Goal: Task Accomplishment & Management: Manage account settings

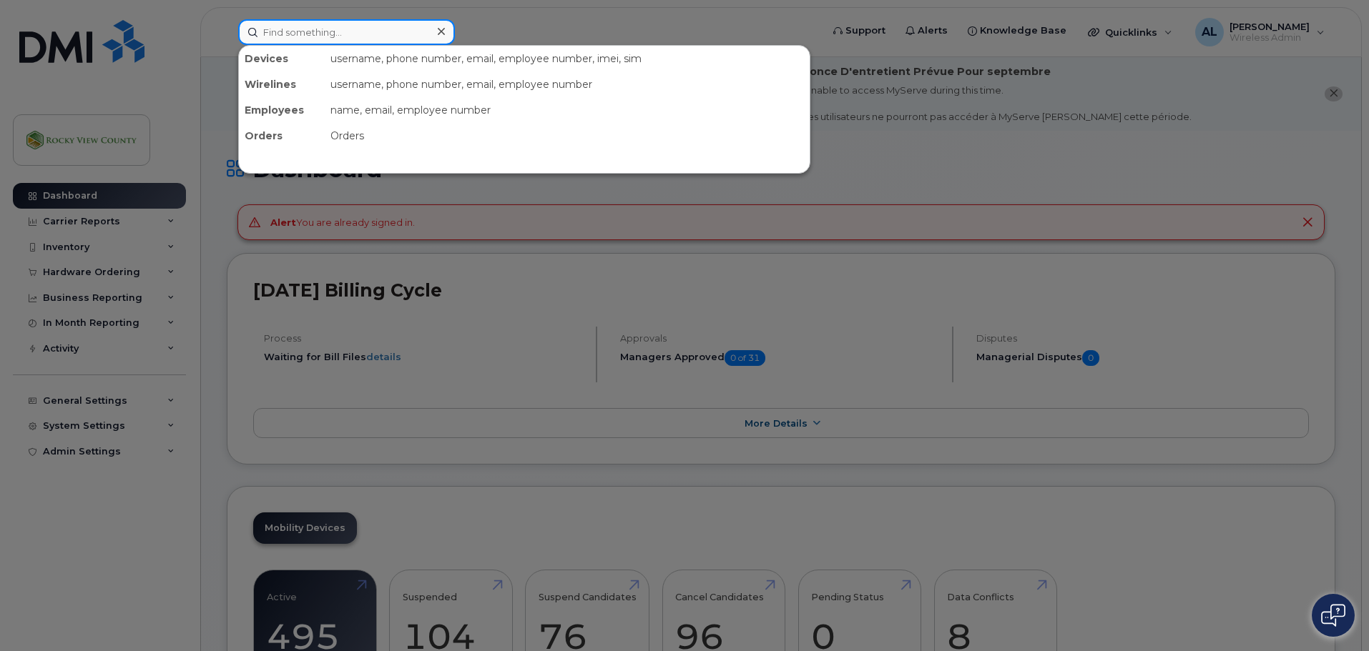
click at [297, 28] on input at bounding box center [346, 32] width 217 height 26
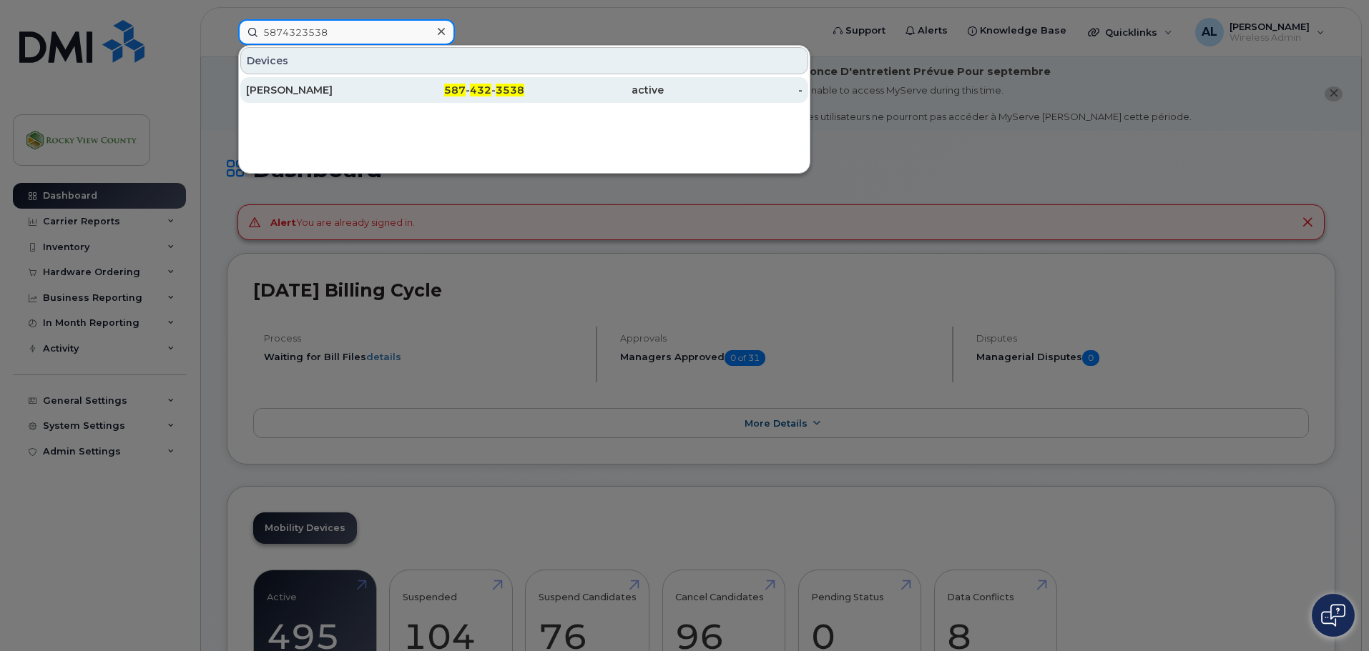
type input "5874323538"
click at [297, 87] on div "Michael Beebe" at bounding box center [315, 90] width 139 height 14
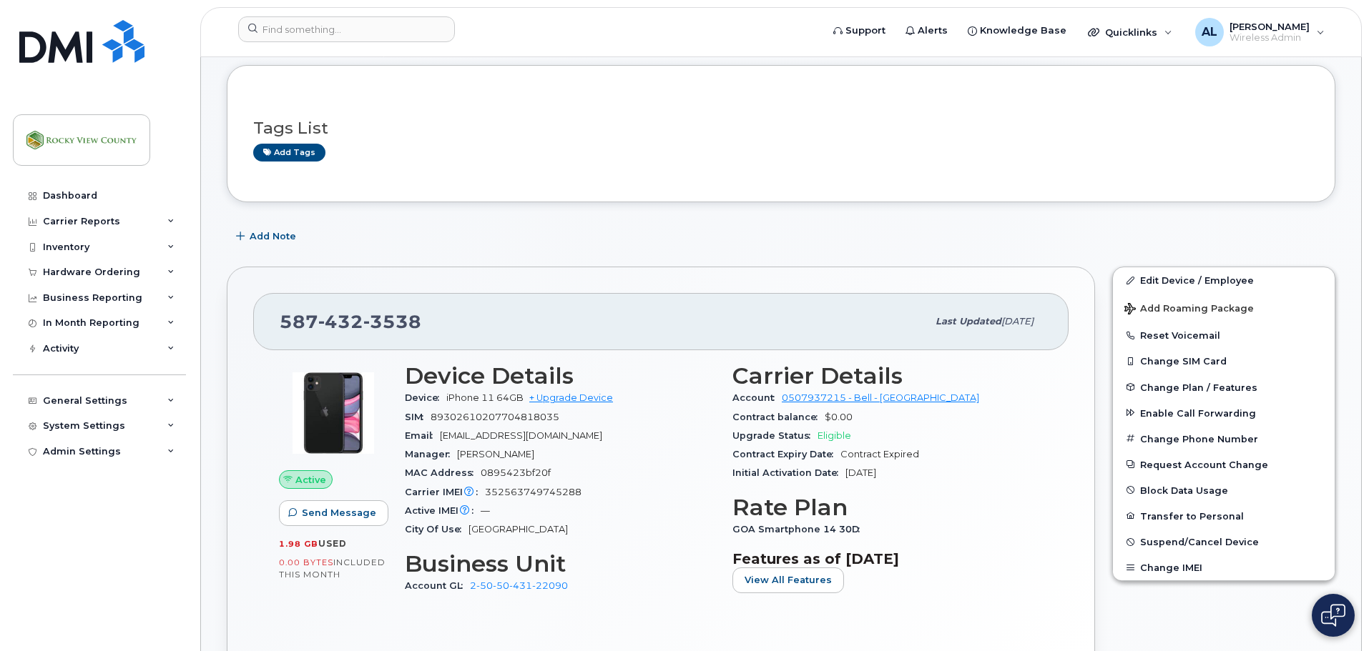
scroll to position [143, 0]
click at [1241, 285] on link "Edit Device / Employee" at bounding box center [1224, 280] width 222 height 26
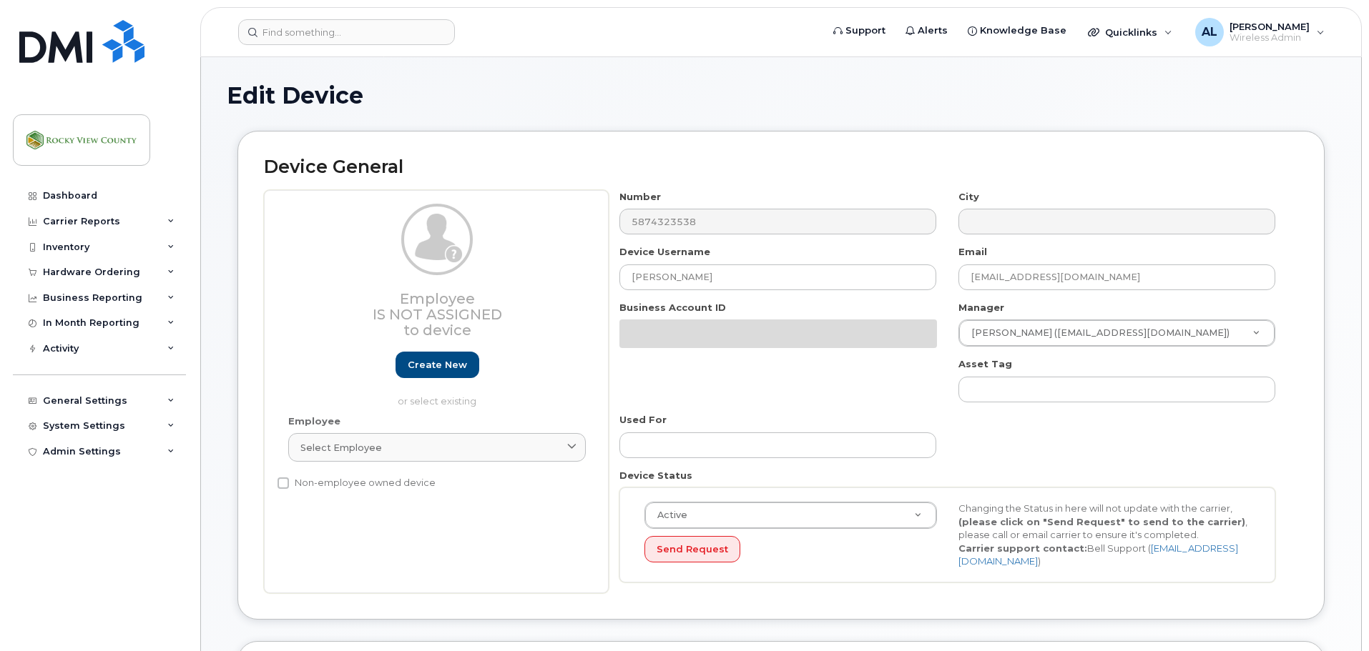
select select "29629323"
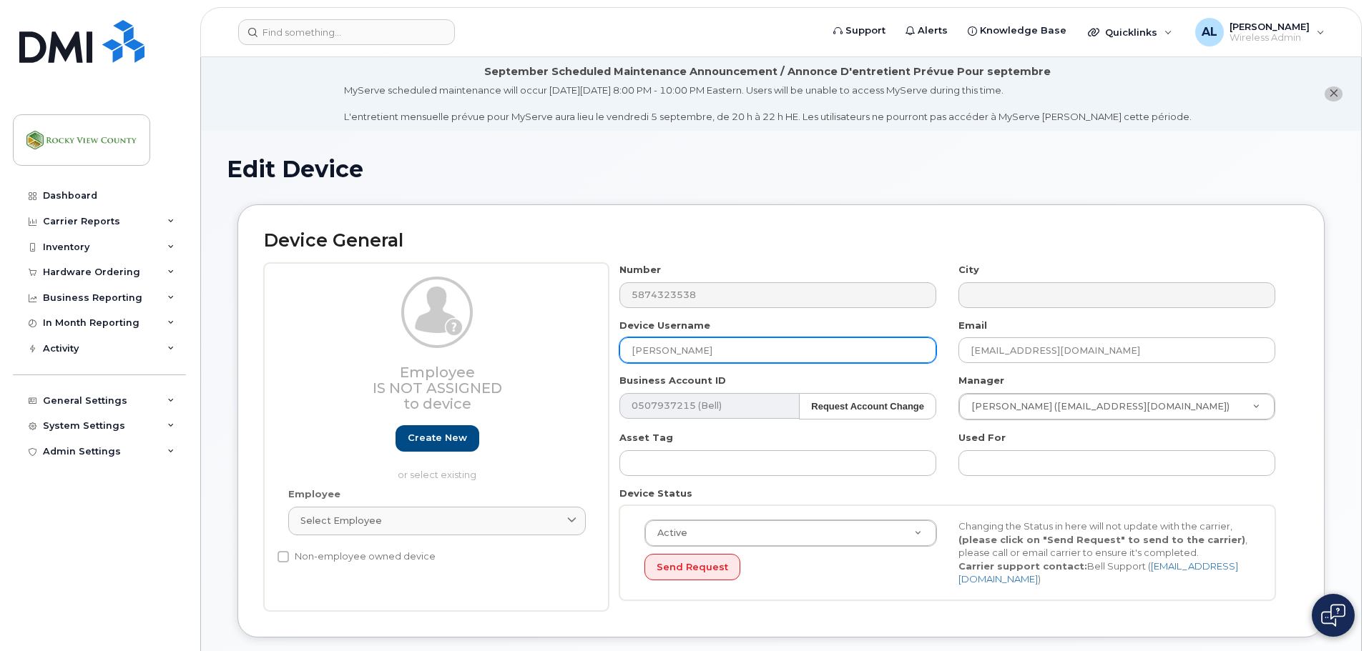
drag, startPoint x: 729, startPoint y: 352, endPoint x: 548, endPoint y: 313, distance: 184.3
click at [548, 313] on div "Employee Is not assigned to device Create new or select existing Employee Selec…" at bounding box center [781, 437] width 1034 height 348
type input "C"
type input "Vacant Cemetery"
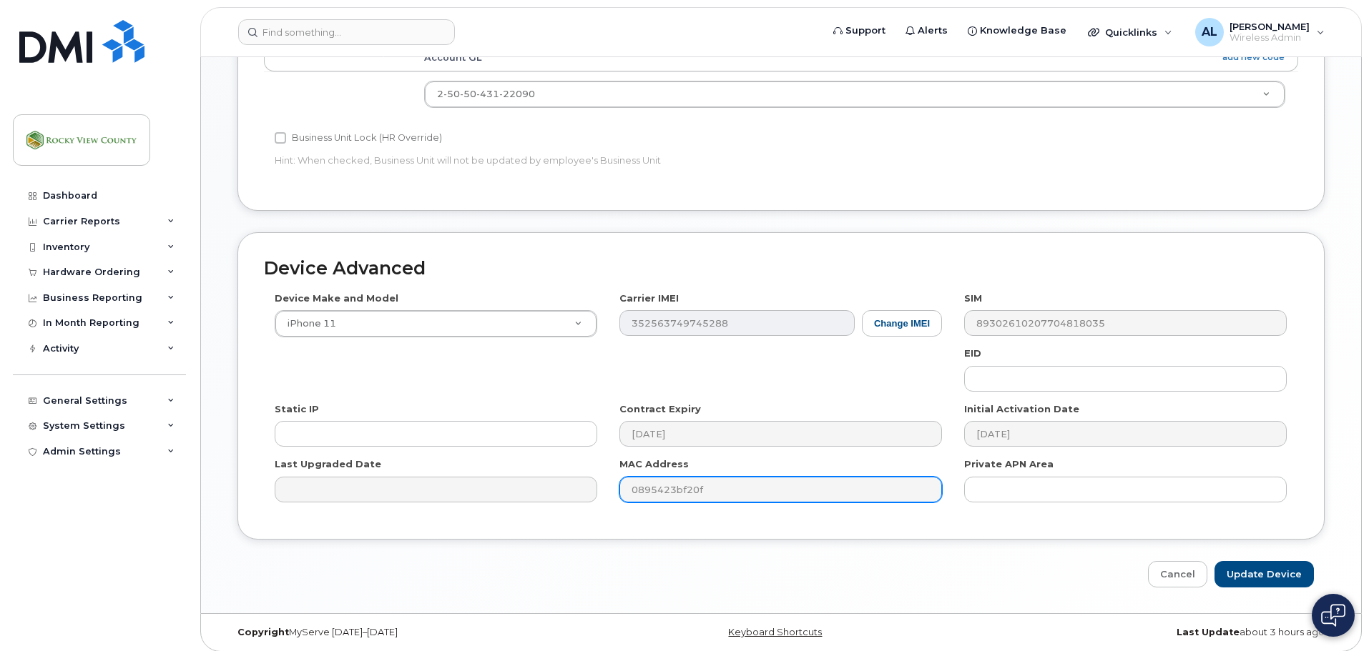
scroll to position [675, 0]
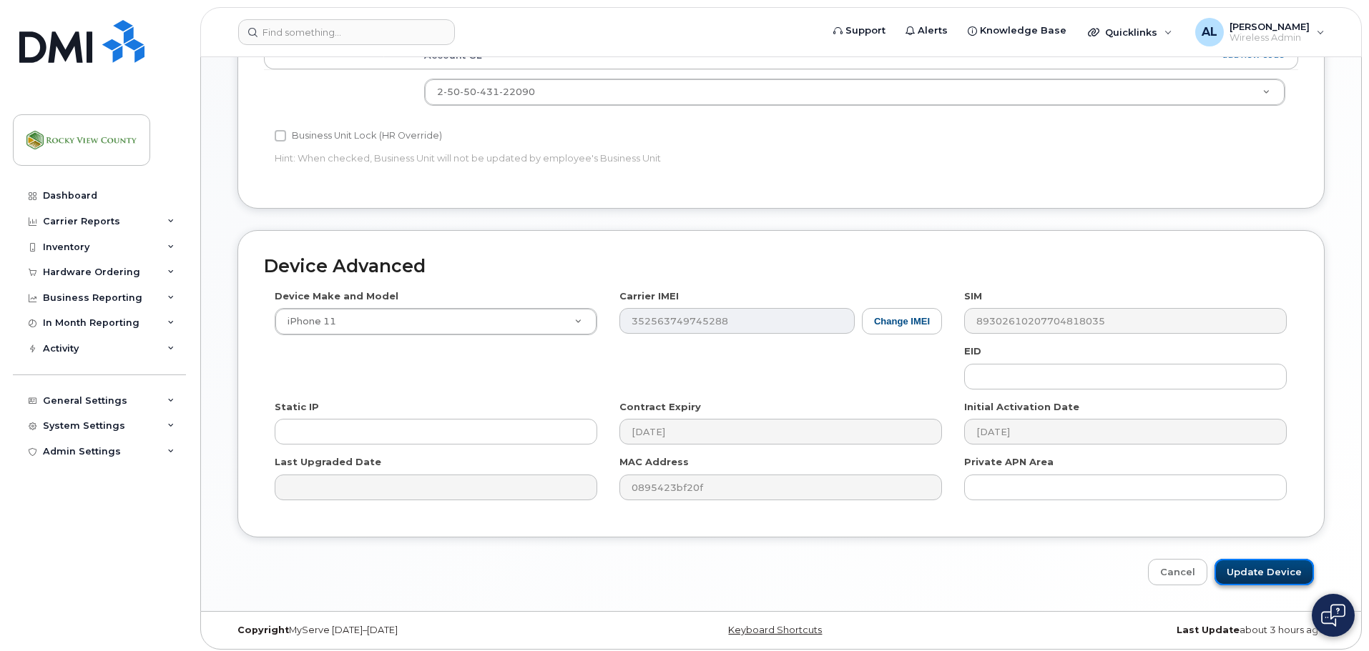
click at [1260, 573] on input "Update Device" at bounding box center [1263, 572] width 99 height 26
type input "Saving..."
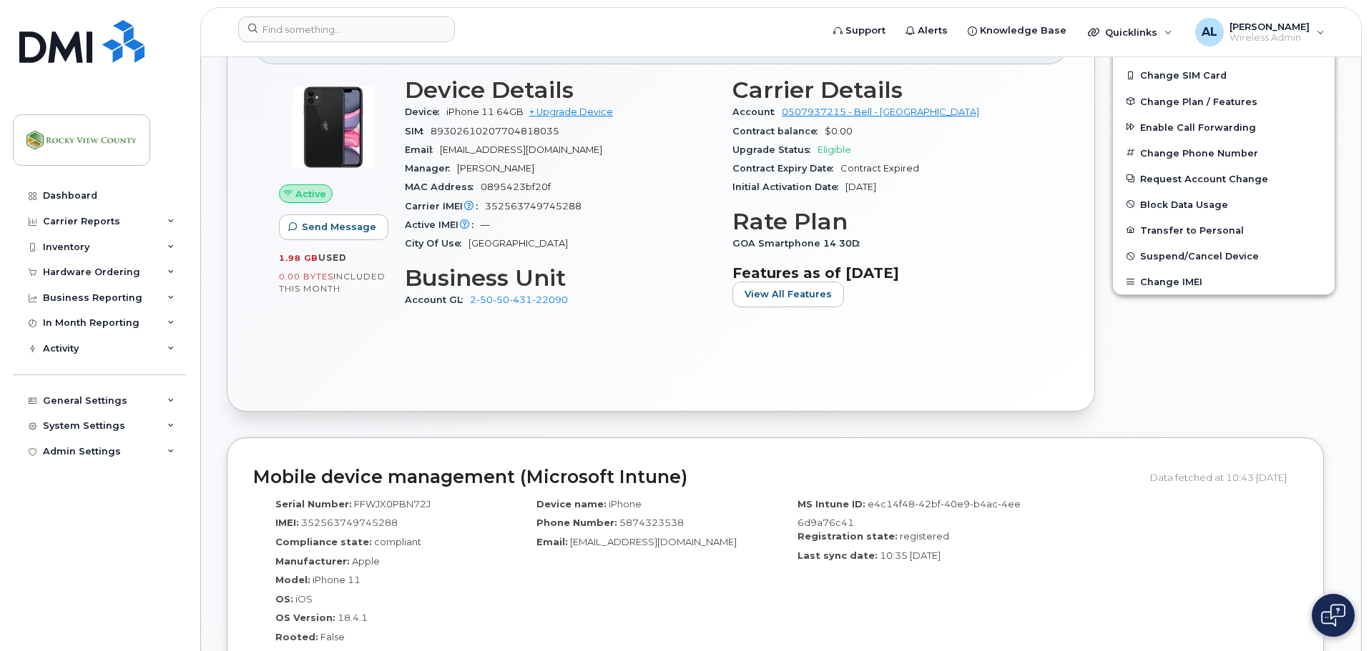
scroll to position [429, 0]
click at [1176, 262] on button "Suspend/Cancel Device" at bounding box center [1224, 255] width 222 height 26
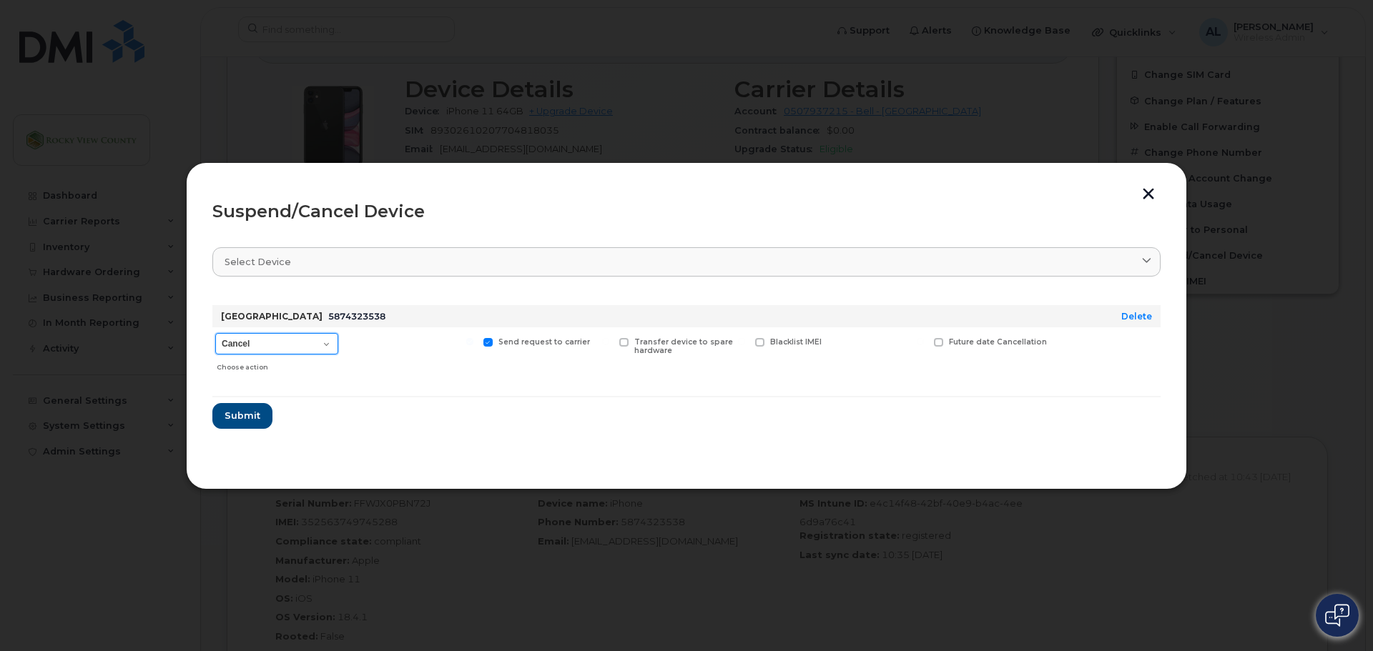
click at [292, 337] on select "Cancel Suspend - Extend Suspension Suspend - Reduced Rate Suspend - Full Rate S…" at bounding box center [276, 343] width 123 height 21
select select "[object Object]"
click at [215, 333] on select "Cancel Suspend - Extend Suspension Suspend - Reduced Rate Suspend - Full Rate S…" at bounding box center [276, 343] width 123 height 21
click at [244, 415] on span "Submit" at bounding box center [242, 416] width 36 height 14
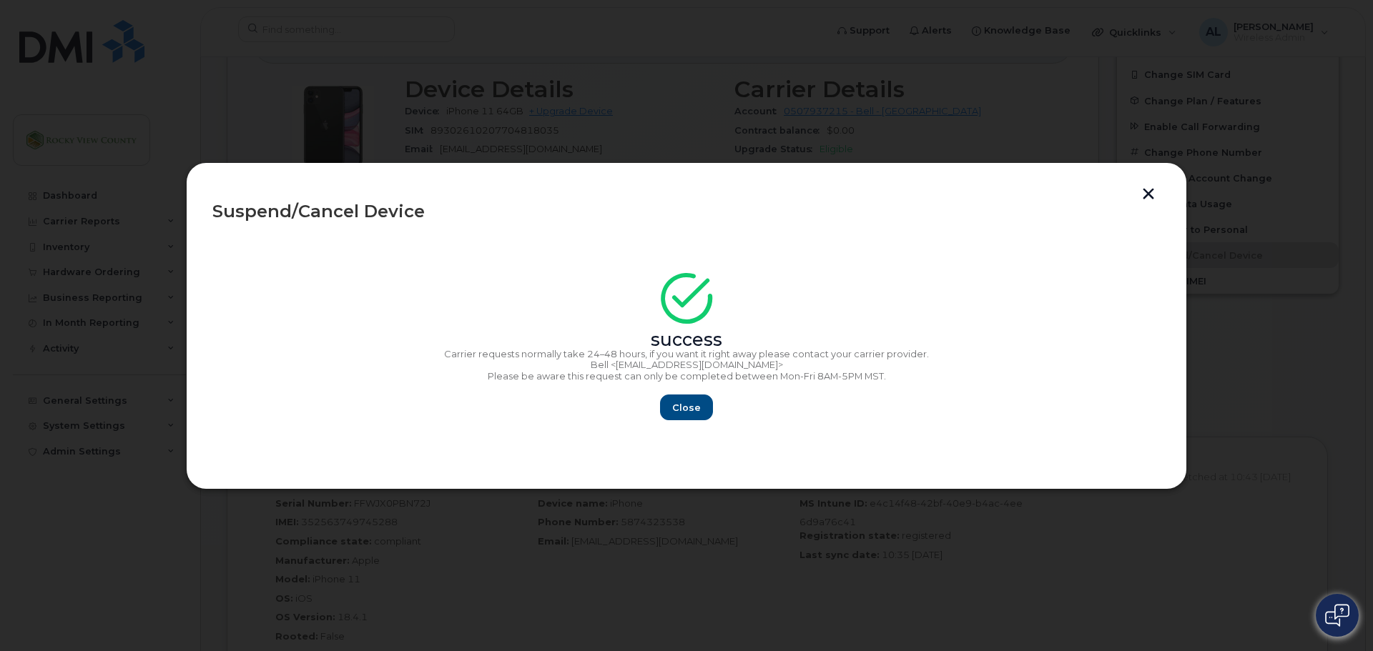
click at [678, 393] on div "success Carrier requests normally take 24–48 hours, if you want it right away p…" at bounding box center [686, 351] width 948 height 139
click at [683, 399] on button "Close" at bounding box center [686, 408] width 51 height 26
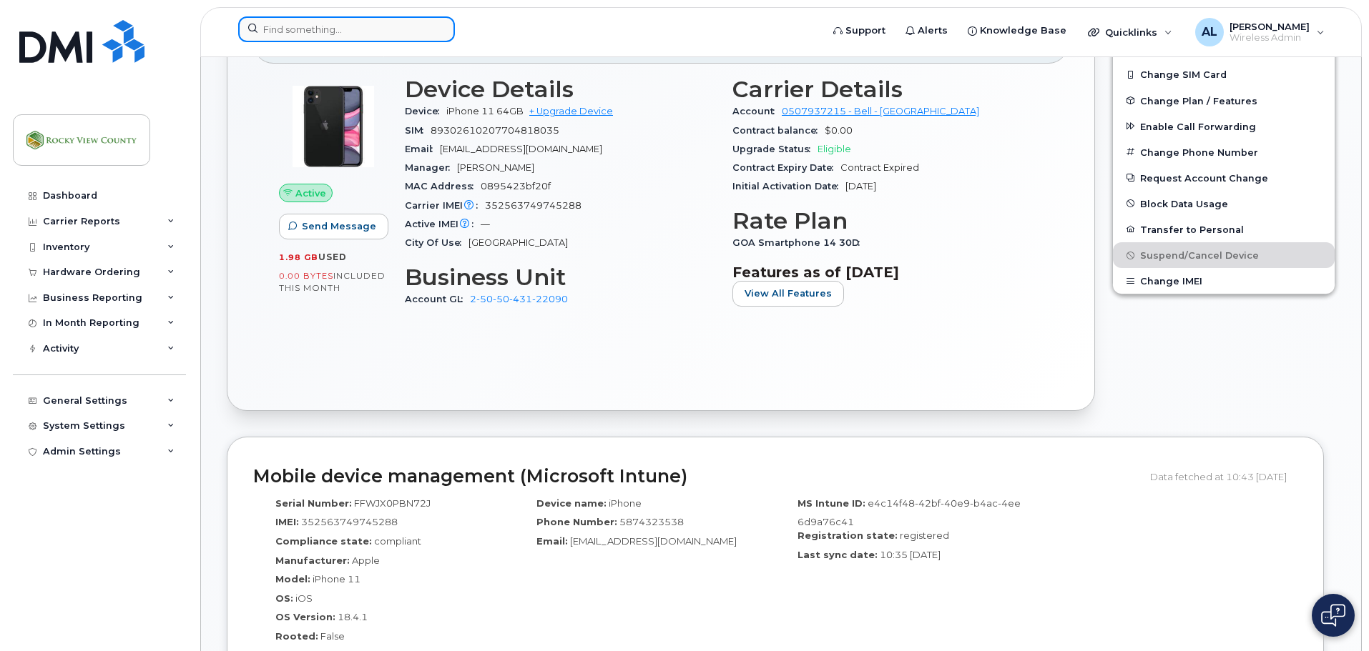
click at [342, 39] on input at bounding box center [346, 29] width 217 height 26
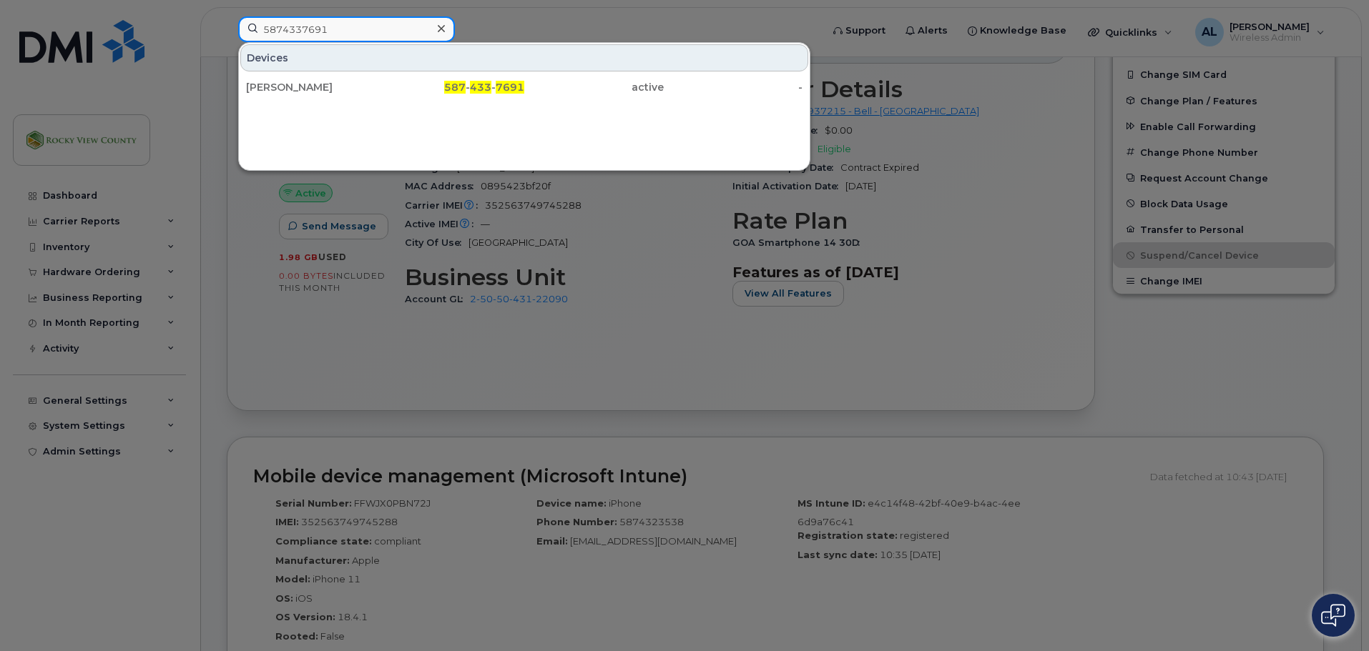
drag, startPoint x: 351, startPoint y: 25, endPoint x: 250, endPoint y: 34, distance: 102.0
click at [250, 34] on input "5874337691" at bounding box center [346, 29] width 217 height 26
click at [348, 21] on input "5874337691" at bounding box center [346, 29] width 217 height 26
drag, startPoint x: 353, startPoint y: 26, endPoint x: 195, endPoint y: 24, distance: 158.0
click at [227, 24] on div "5874337691 Devices Riley Dixon 587 - 433 - 7691 active -" at bounding box center [525, 31] width 596 height 31
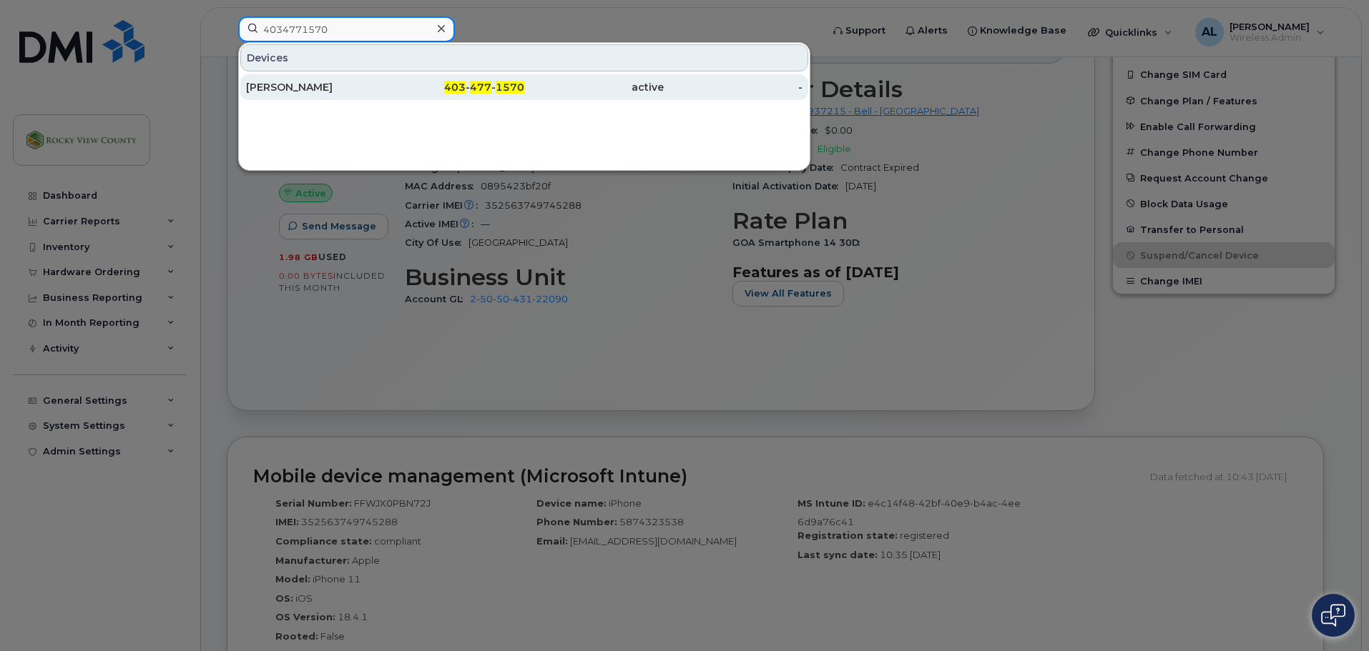
type input "4034771570"
click at [295, 87] on div "[PERSON_NAME]" at bounding box center [315, 87] width 139 height 14
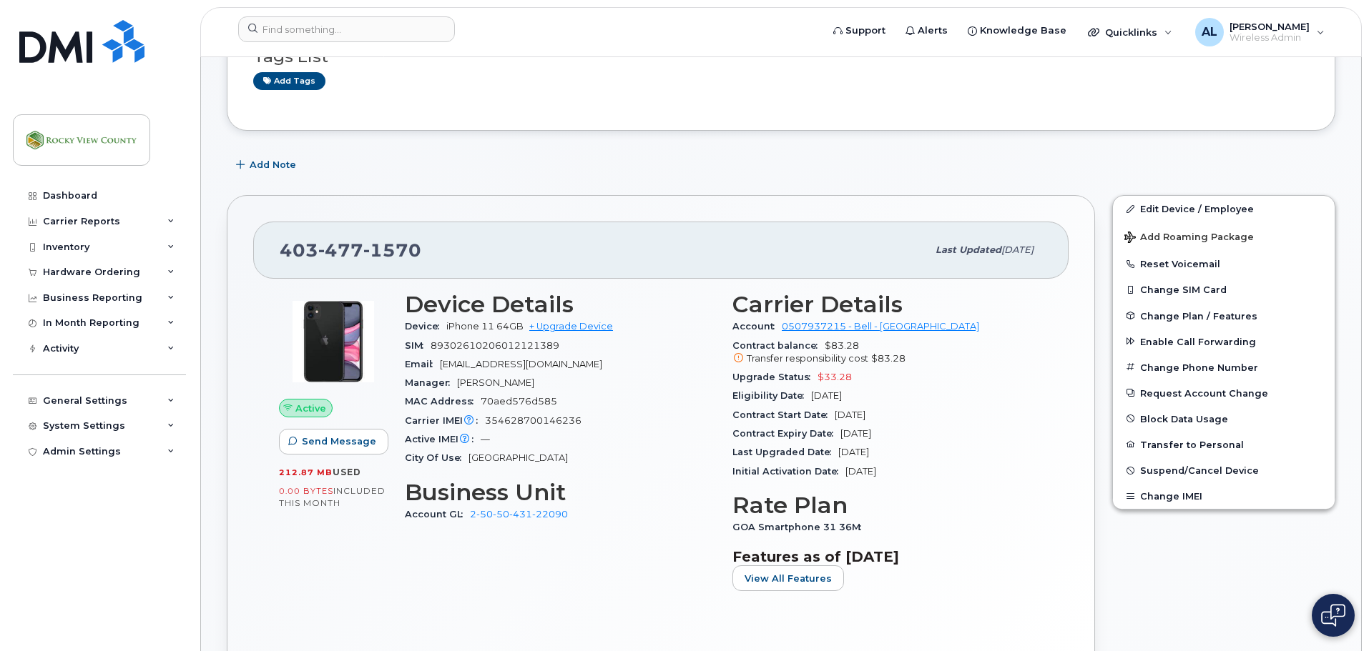
scroll to position [215, 0]
drag, startPoint x: 1153, startPoint y: 204, endPoint x: 443, endPoint y: 350, distance: 724.9
click at [1153, 204] on link "Edit Device / Employee" at bounding box center [1224, 208] width 222 height 26
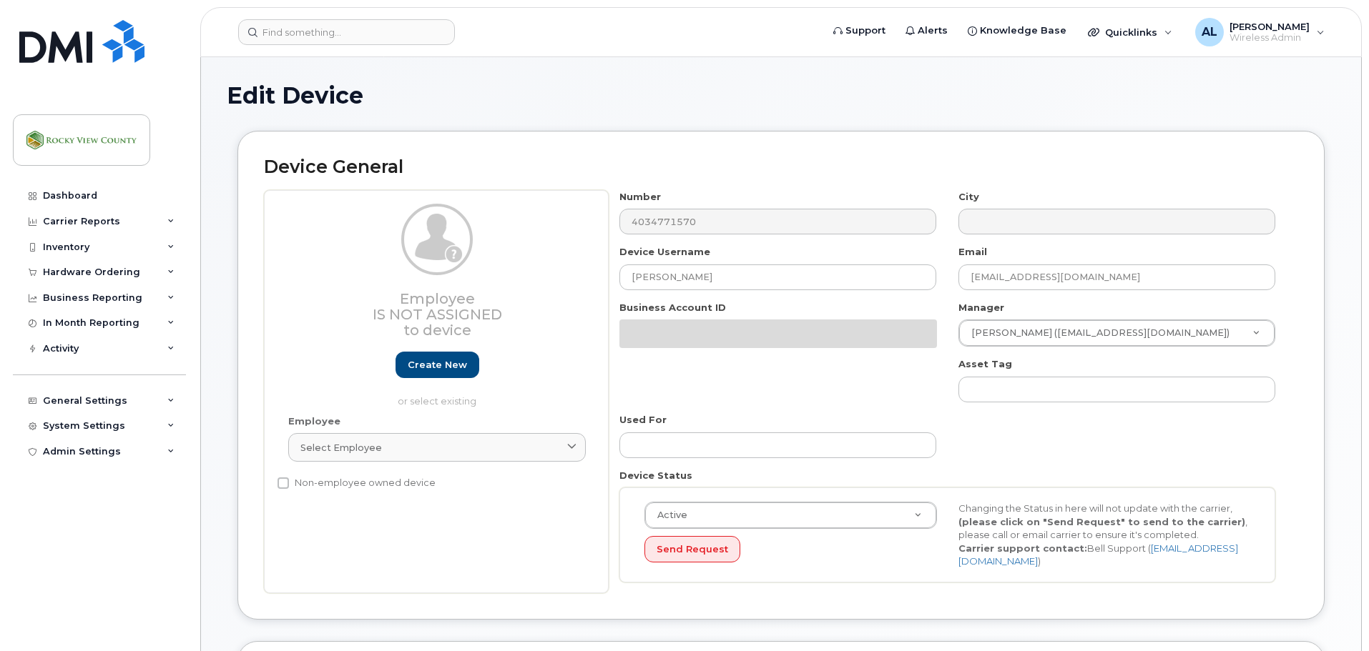
select select "29629323"
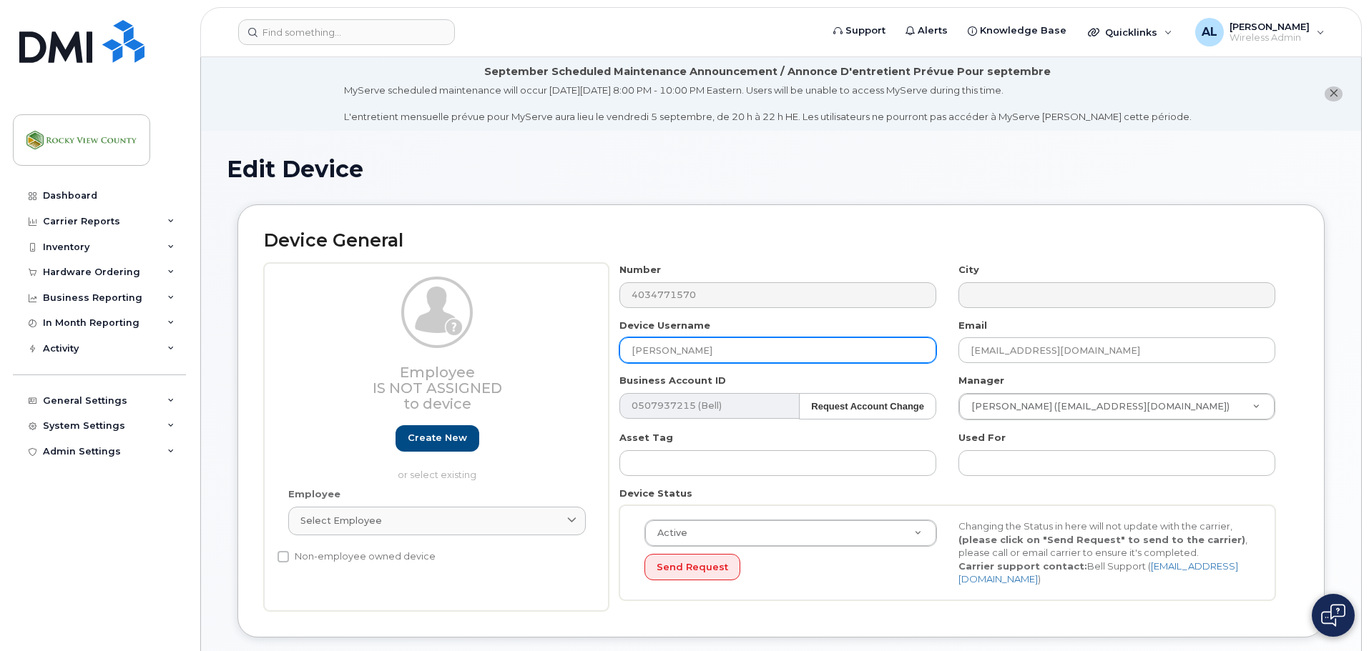
drag, startPoint x: 707, startPoint y: 343, endPoint x: 315, endPoint y: 388, distance: 394.3
click at [315, 388] on div "Employee Is not assigned to device Create new or select existing Employee Selec…" at bounding box center [781, 437] width 1034 height 348
type input "[GEOGRAPHIC_DATA]"
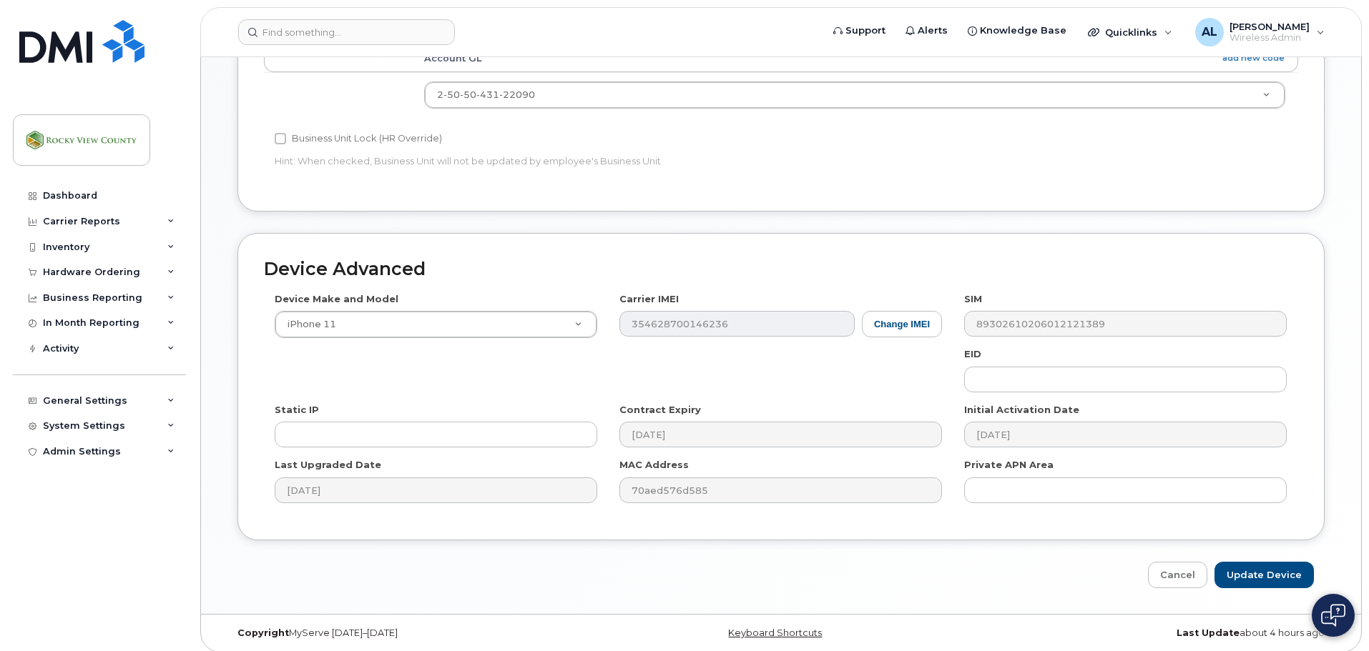
scroll to position [675, 0]
click at [1293, 560] on input "Update Device" at bounding box center [1263, 572] width 99 height 26
type input "Saving..."
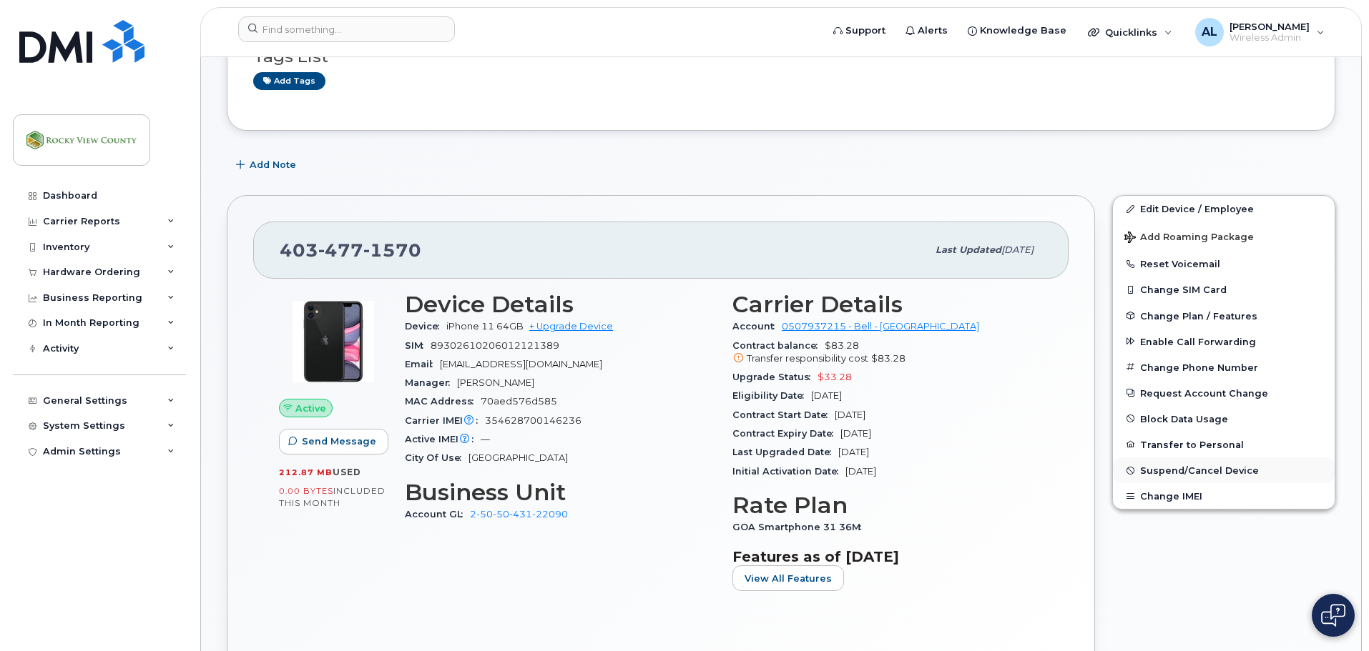
scroll to position [215, 0]
click at [1151, 472] on span "Suspend/Cancel Device" at bounding box center [1199, 470] width 119 height 11
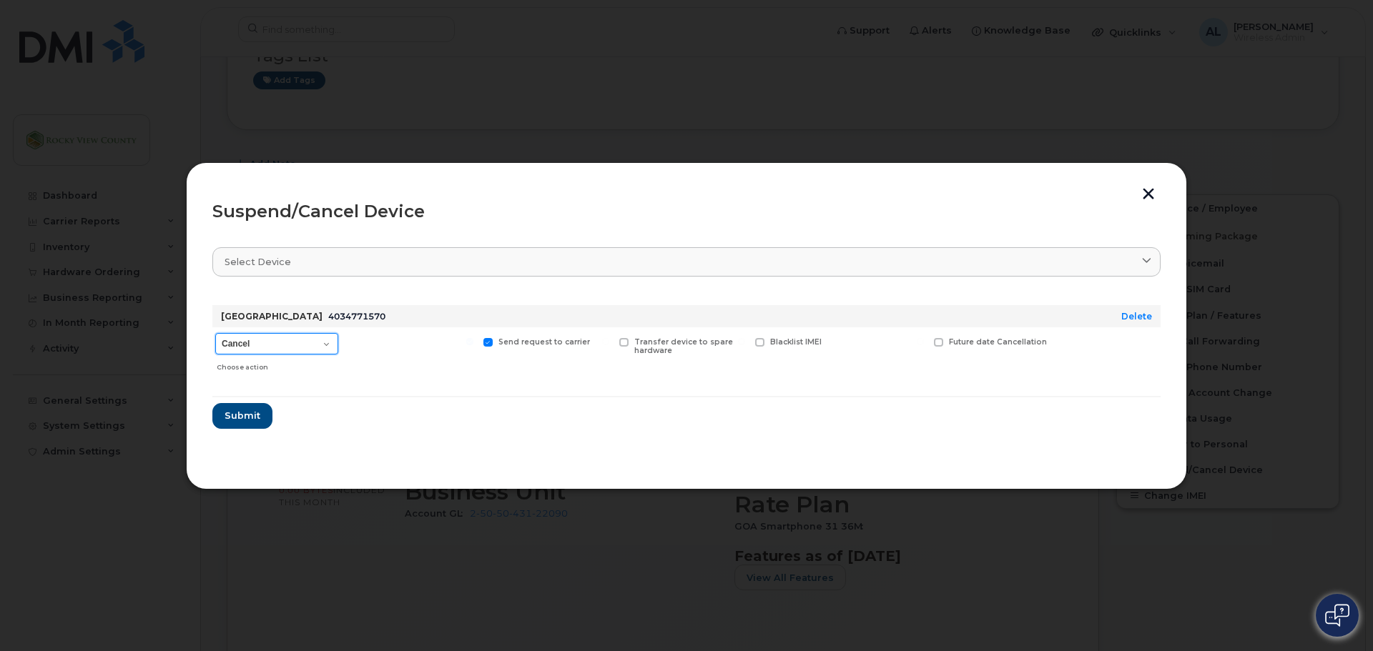
drag, startPoint x: 277, startPoint y: 345, endPoint x: 277, endPoint y: 353, distance: 8.6
click at [277, 345] on select "Cancel Suspend - Extend Suspension Suspend - Reduced Rate Suspend - Full Rate S…" at bounding box center [276, 343] width 123 height 21
select select "[object Object]"
click at [215, 333] on select "Cancel Suspend - Extend Suspension Suspend - Reduced Rate Suspend - Full Rate S…" at bounding box center [276, 343] width 123 height 21
click at [232, 425] on button "Submit" at bounding box center [241, 416] width 59 height 26
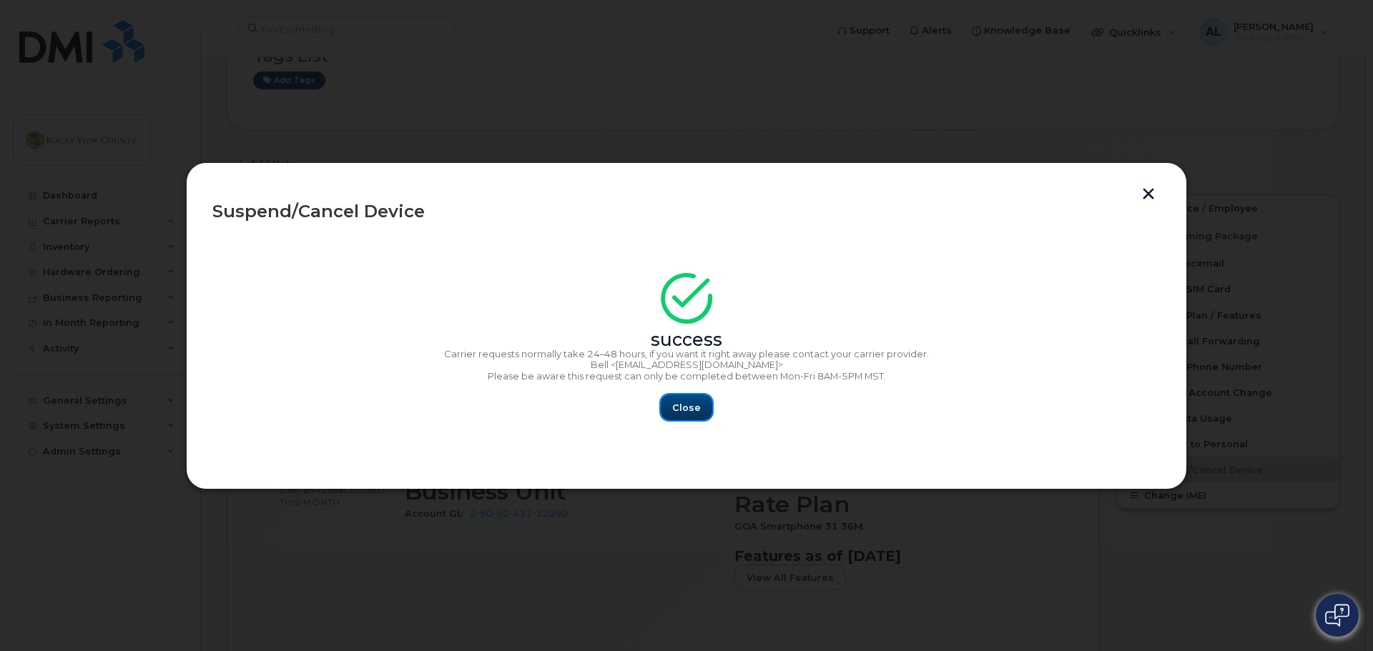
click at [691, 408] on span "Close" at bounding box center [686, 408] width 29 height 14
